Goal: Navigation & Orientation: Find specific page/section

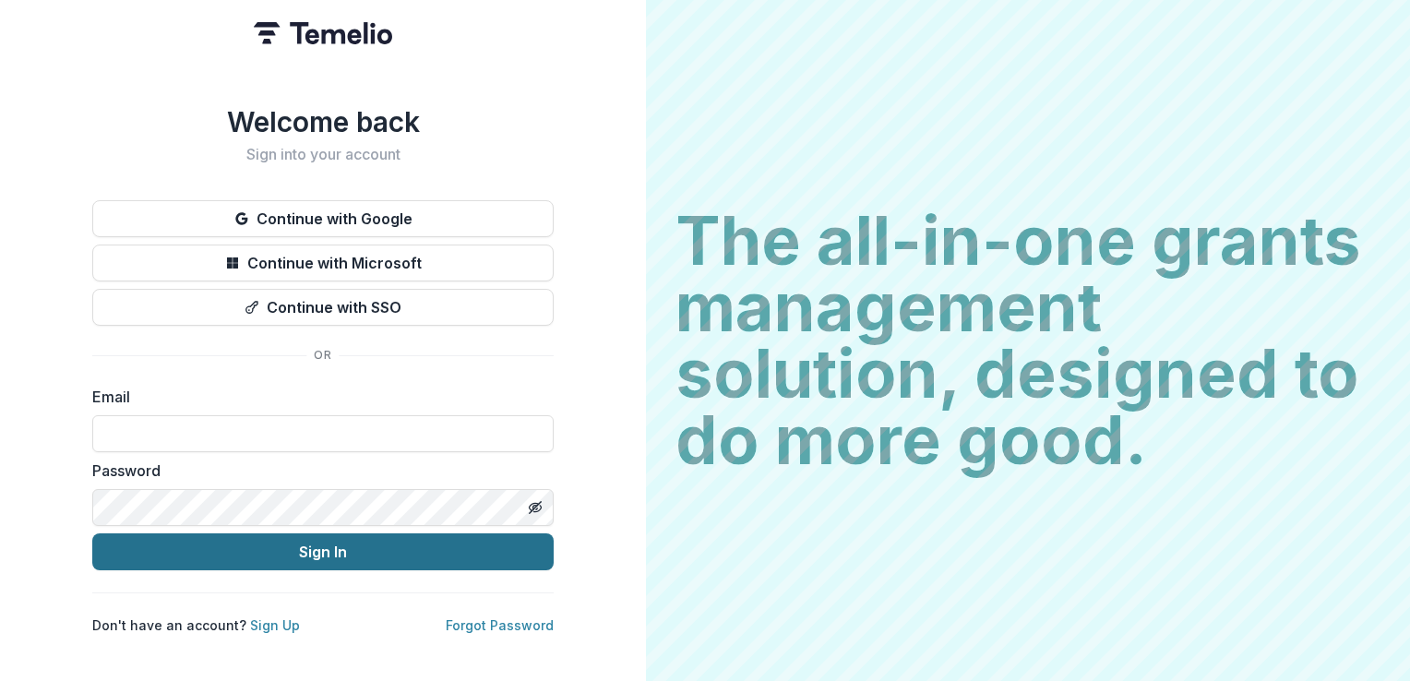
type input "**********"
click at [415, 552] on button "Sign In" at bounding box center [322, 551] width 461 height 37
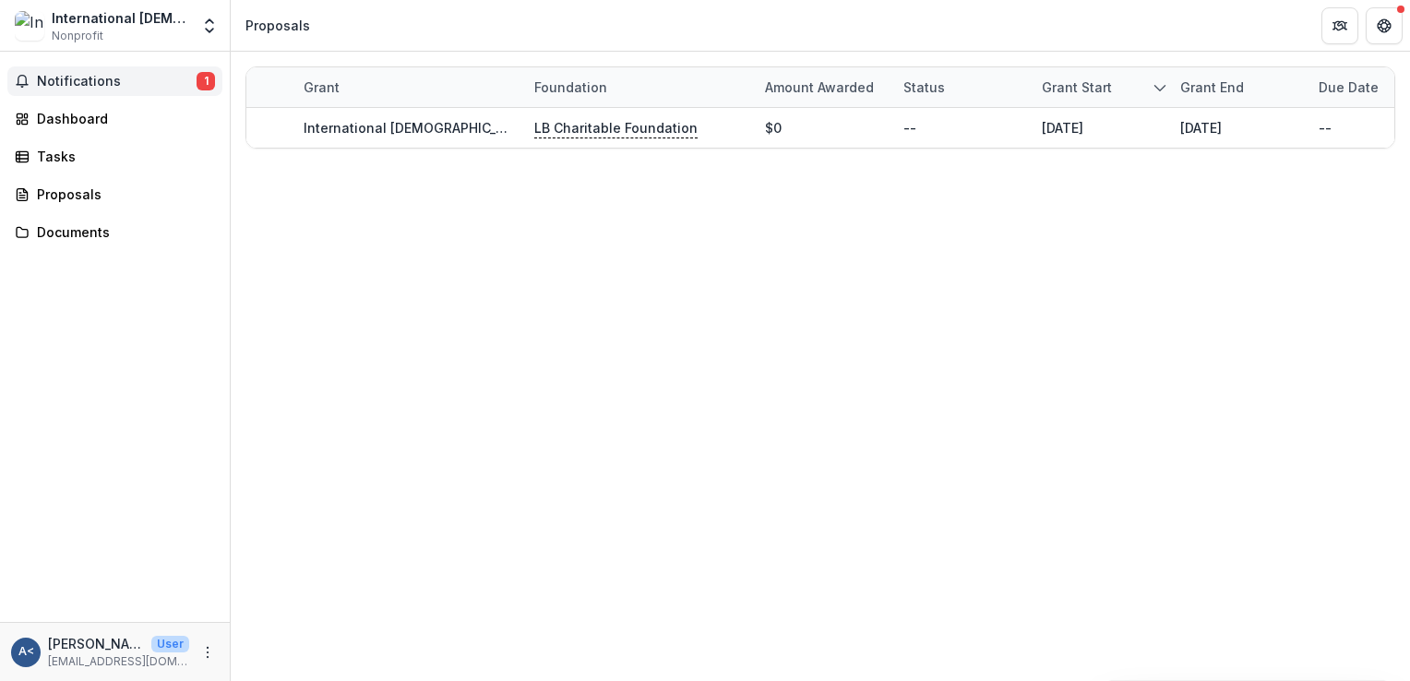
click at [103, 74] on span "Notifications" at bounding box center [117, 82] width 160 height 16
click at [100, 131] on link "Dashboard" at bounding box center [114, 118] width 215 height 30
